Goal: Task Accomplishment & Management: Use online tool/utility

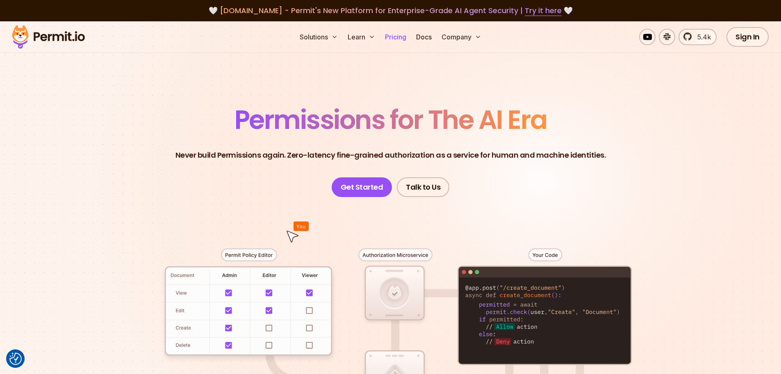
click at [400, 35] on link "Pricing" at bounding box center [396, 37] width 28 height 16
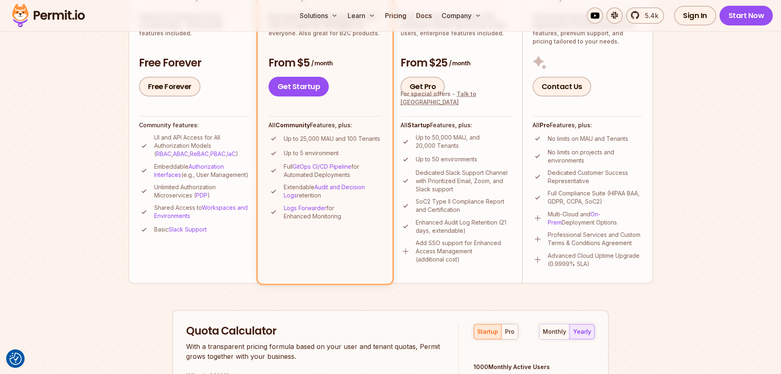
scroll to position [328, 0]
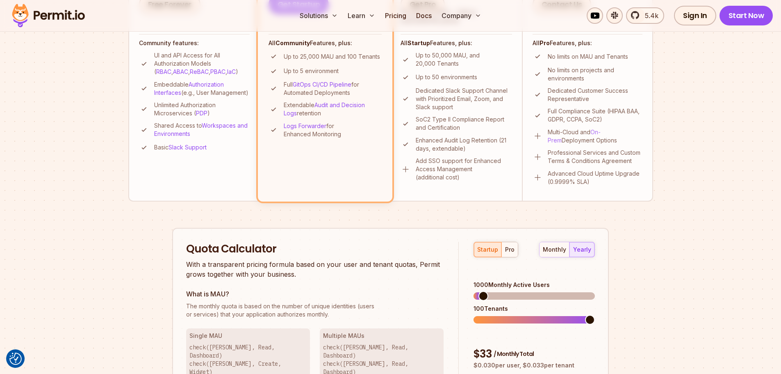
click at [601, 132] on link "On-Prem" at bounding box center [574, 135] width 53 height 15
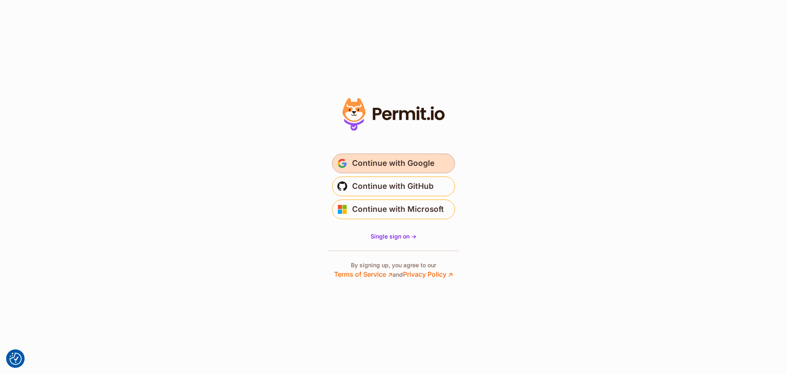
click at [376, 169] on span "Continue with Google" at bounding box center [393, 163] width 82 height 13
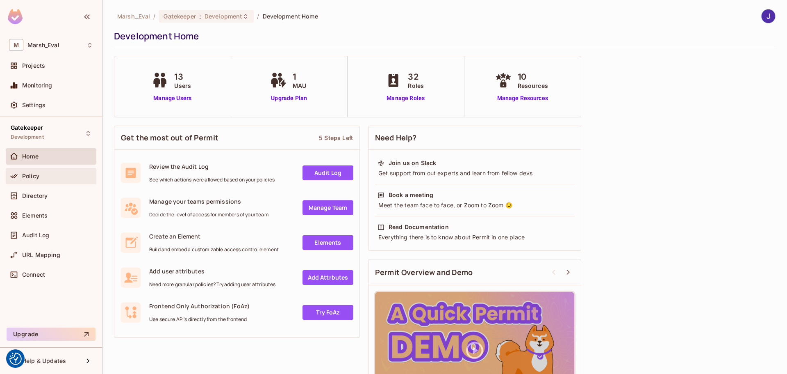
click at [23, 173] on span "Policy" at bounding box center [30, 176] width 17 height 7
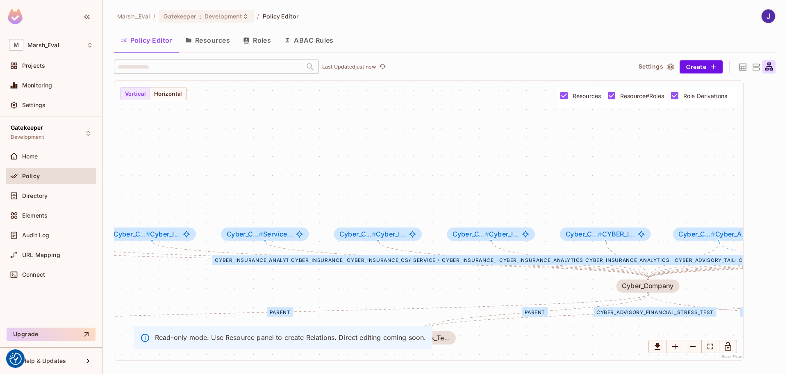
click at [757, 67] on icon at bounding box center [756, 67] width 10 height 10
